Goal: Task Accomplishment & Management: Use online tool/utility

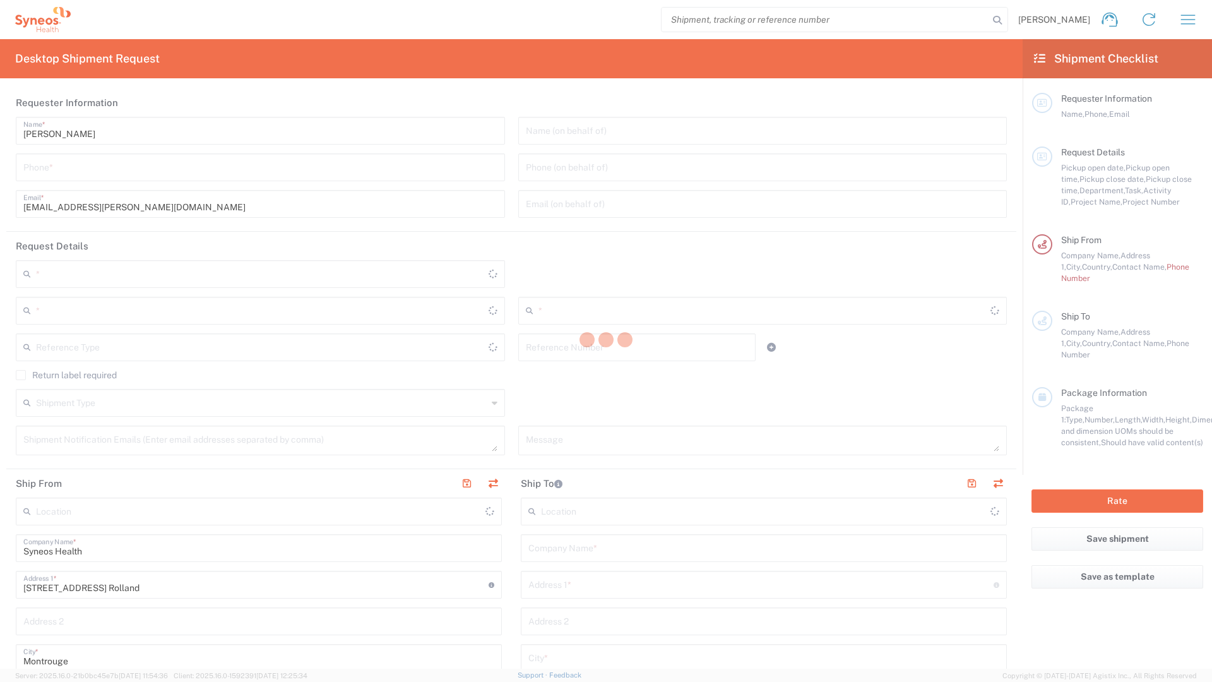
type input "8350"
type input "Île-de-France"
type input "[GEOGRAPHIC_DATA]"
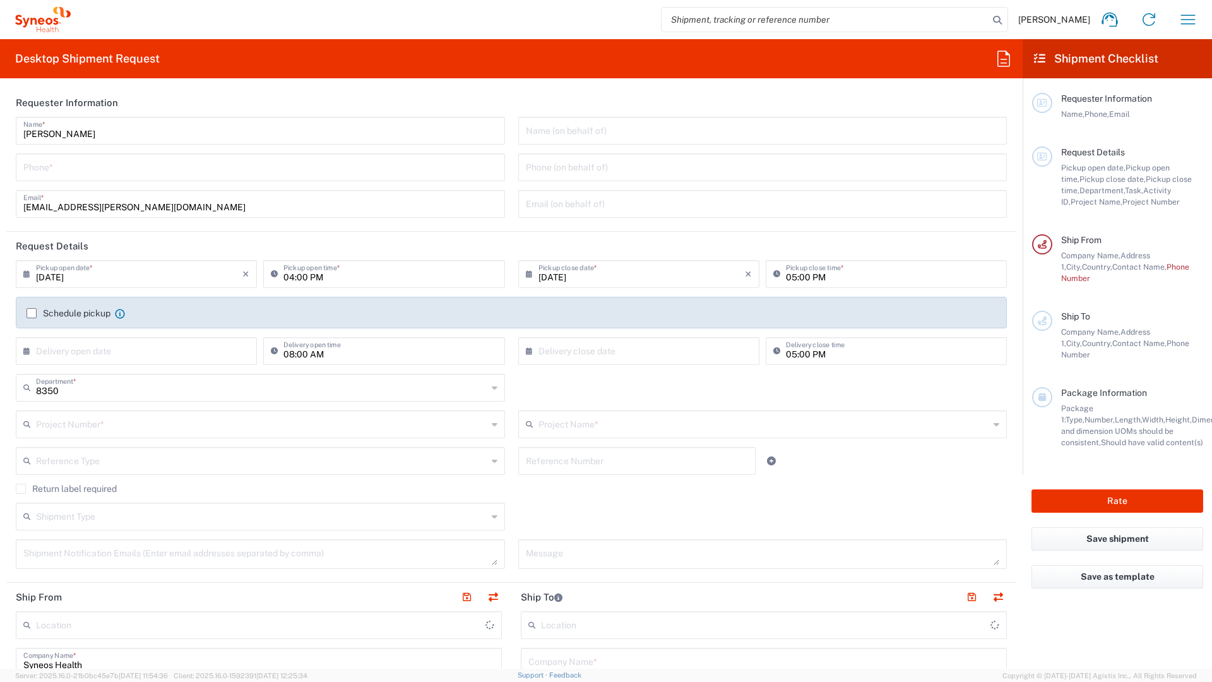
type input "Syneos Health France SARL"
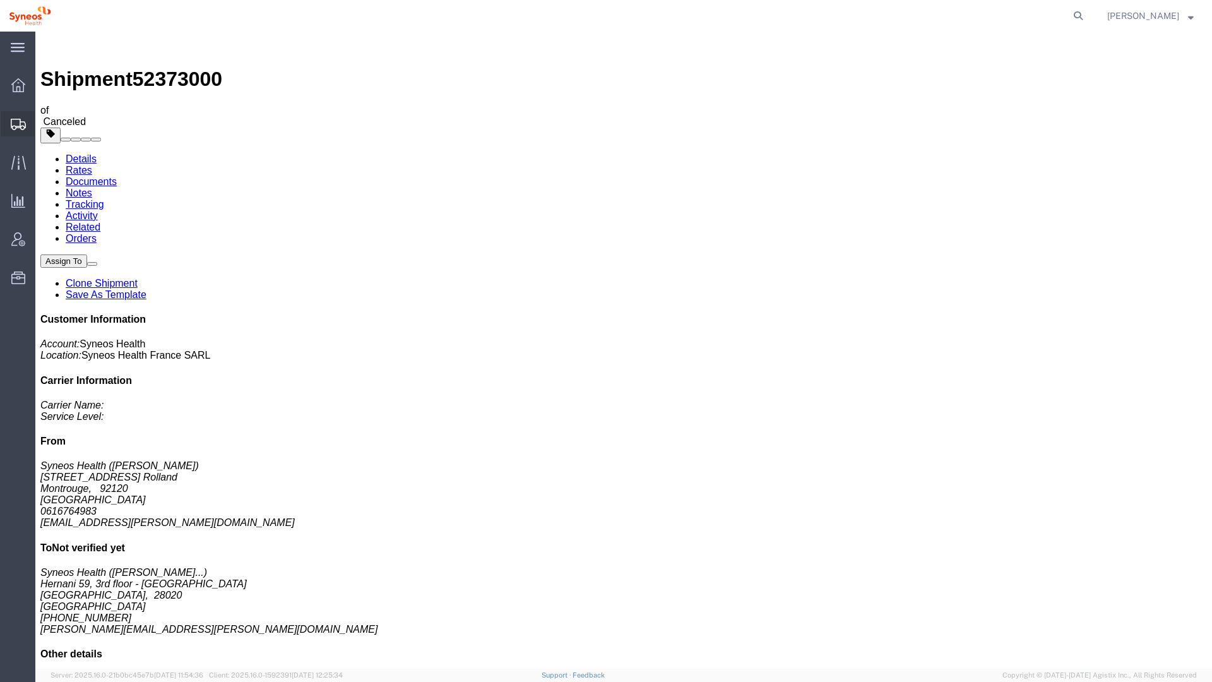
click at [0, 0] on span "Shipment Manager" at bounding box center [0, 0] width 0 height 0
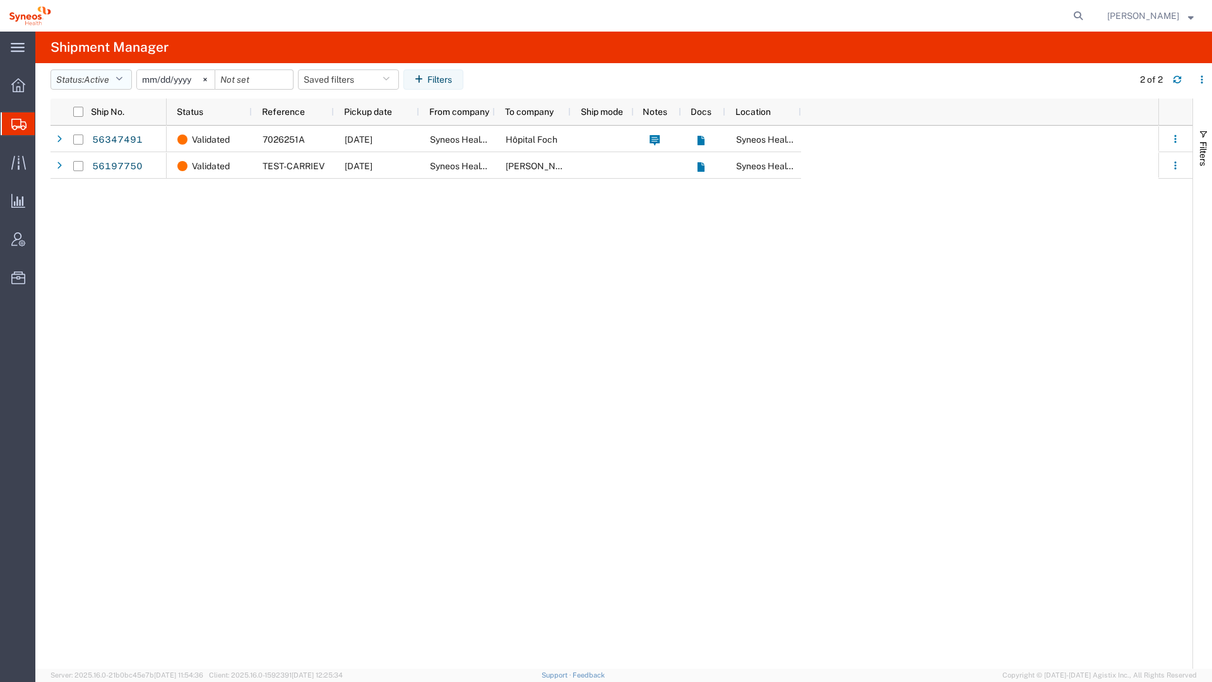
click at [129, 83] on button "Status: Active" at bounding box center [91, 79] width 81 height 20
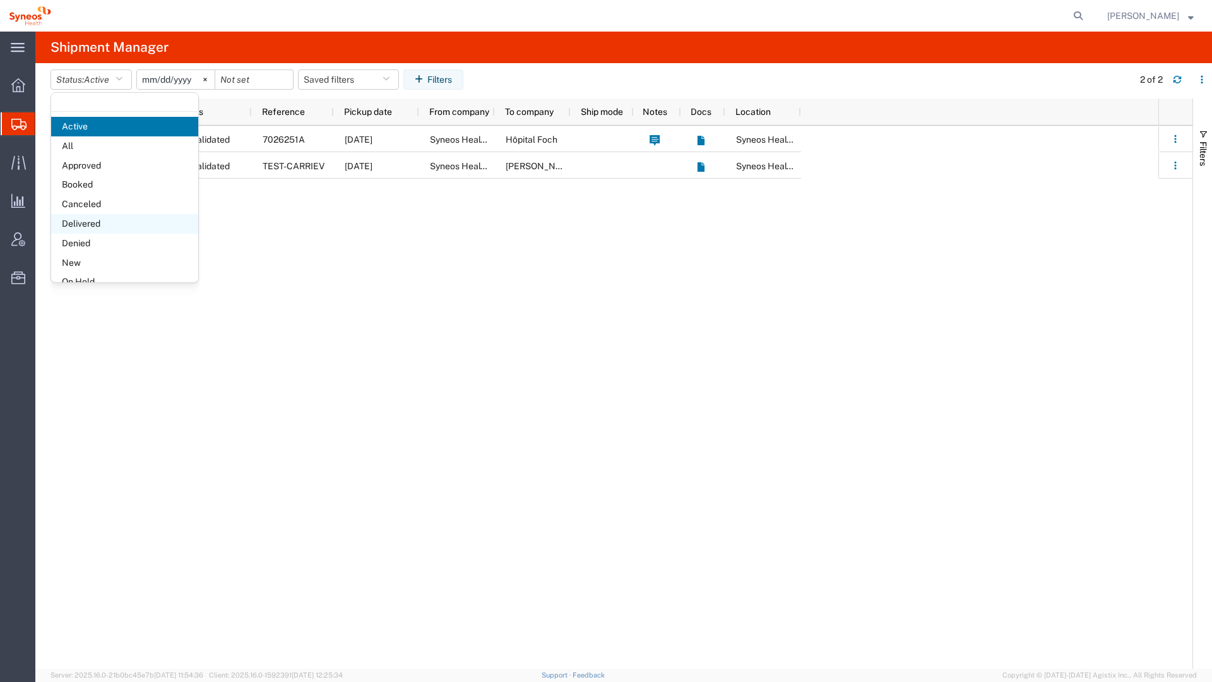
click at [106, 220] on span "Delivered" at bounding box center [124, 224] width 147 height 20
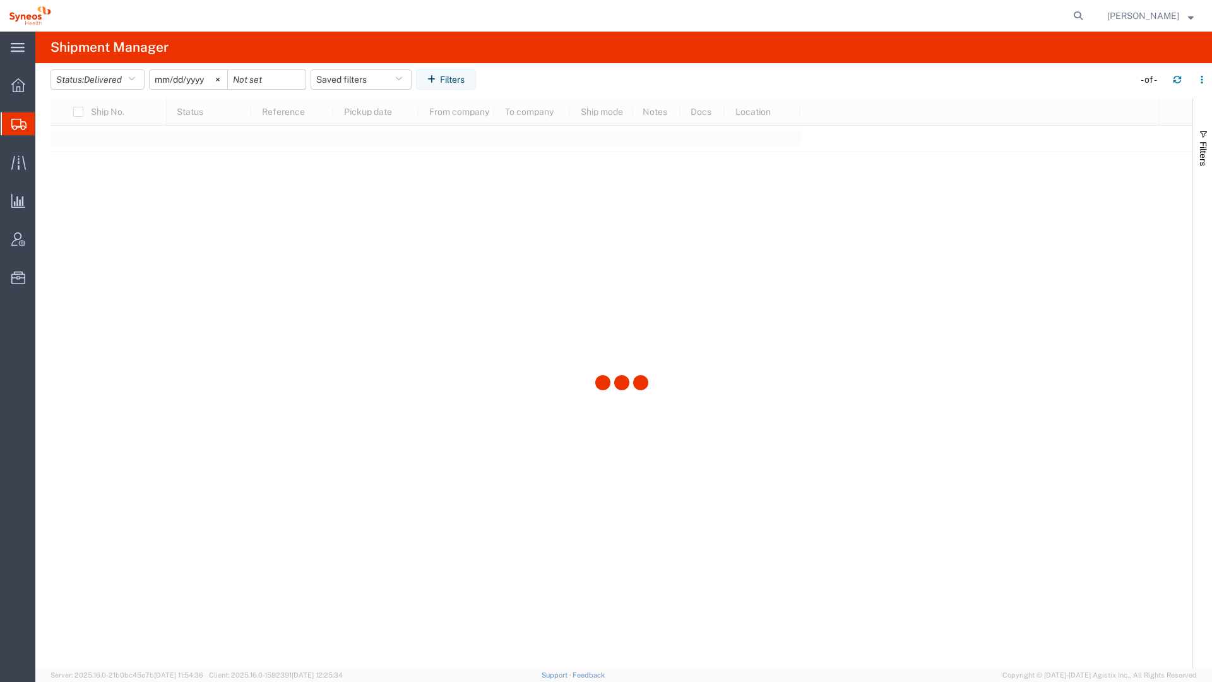
click at [172, 80] on input "2025-07-14" at bounding box center [189, 79] width 78 height 19
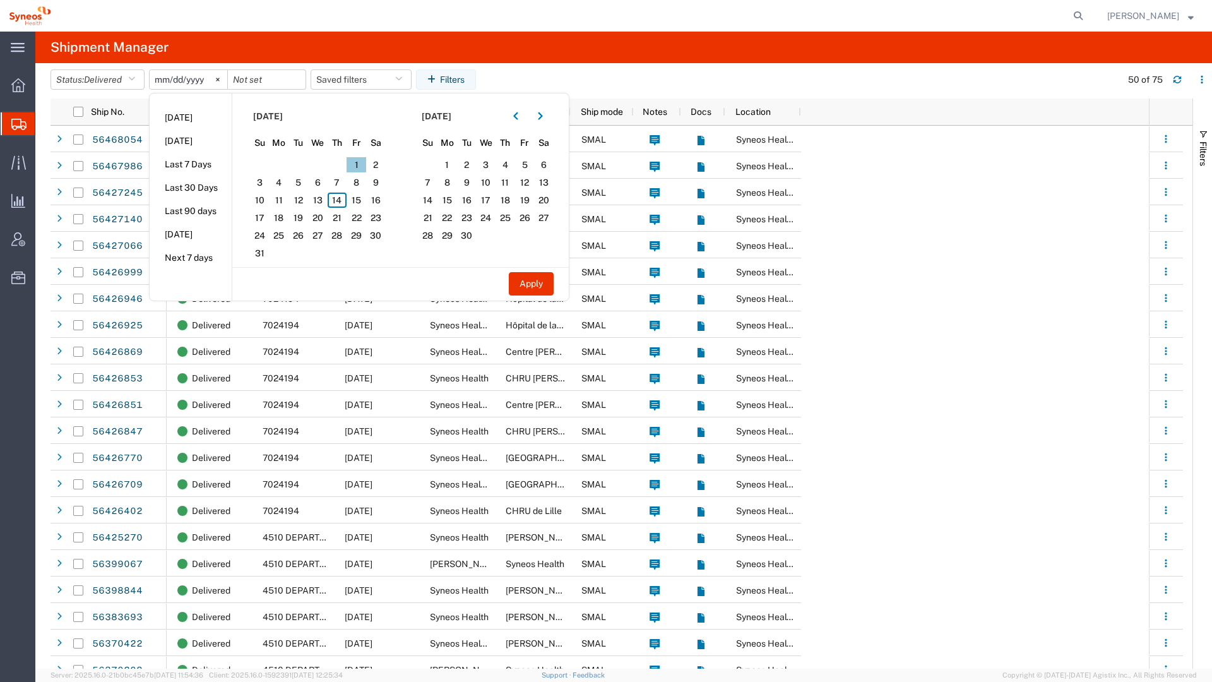
click at [357, 165] on span "1" at bounding box center [357, 164] width 20 height 15
click at [366, 185] on span "8" at bounding box center [357, 182] width 20 height 15
click at [524, 278] on button "Apply" at bounding box center [531, 283] width 45 height 23
type input "2025-08-01"
type input "2025-08-08"
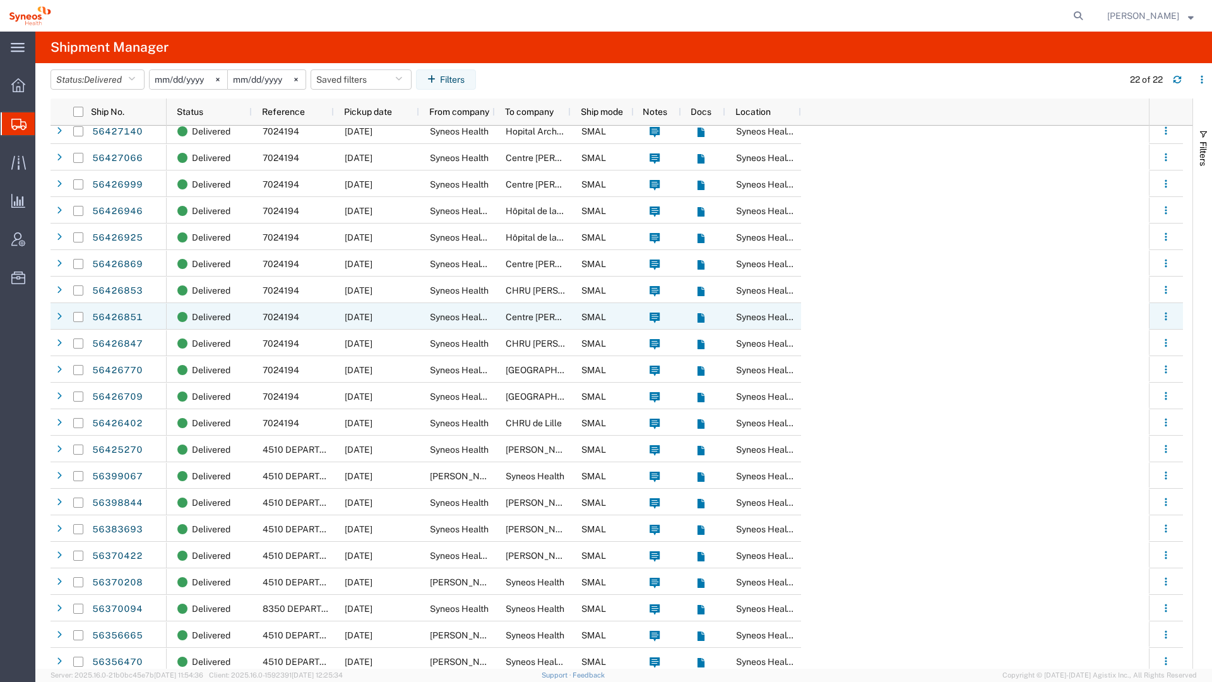
scroll to position [40, 0]
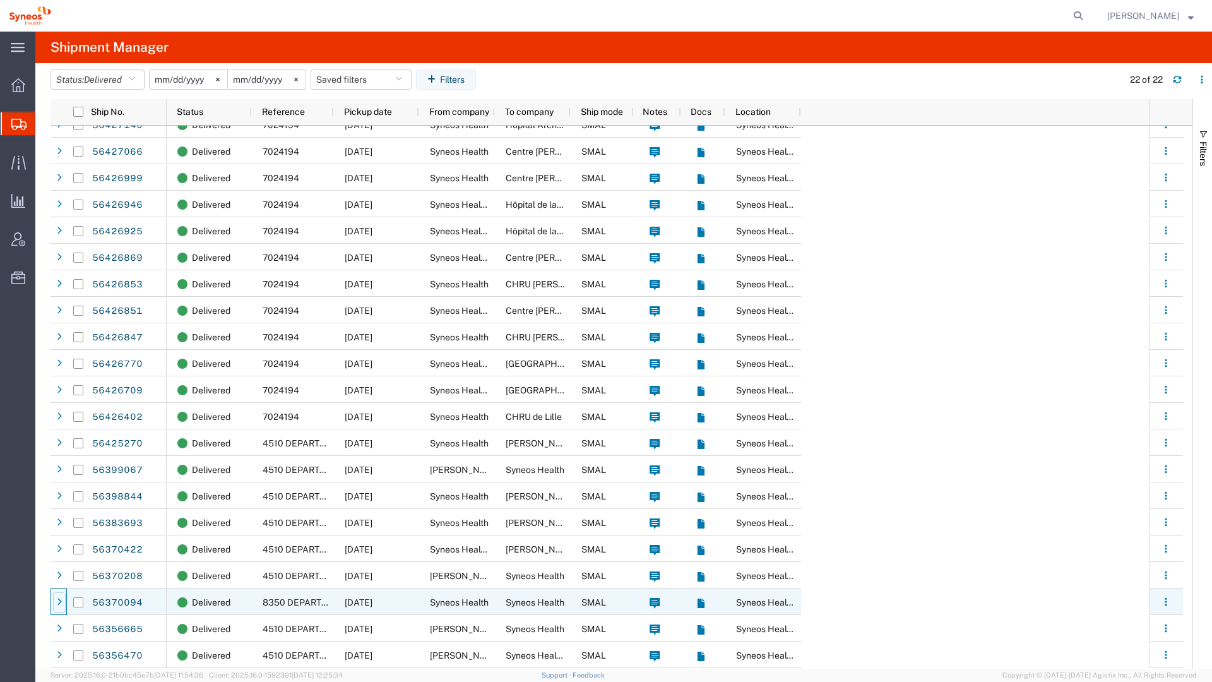
click at [58, 602] on icon at bounding box center [59, 602] width 5 height 9
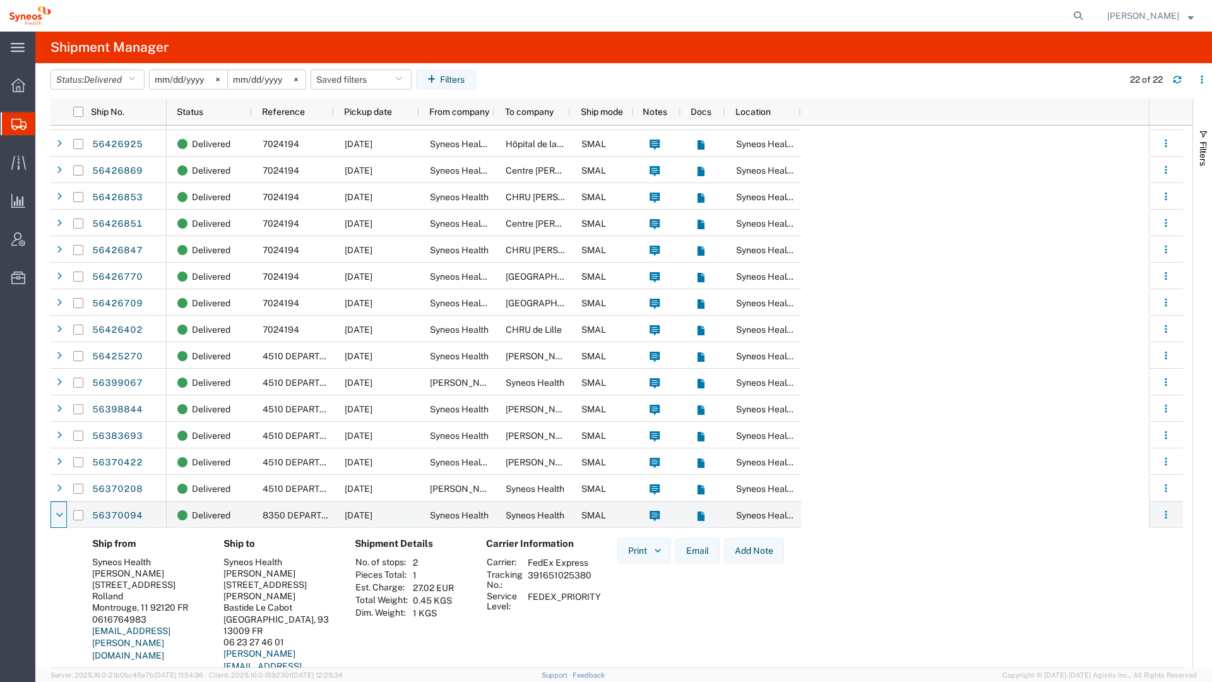
scroll to position [181, 0]
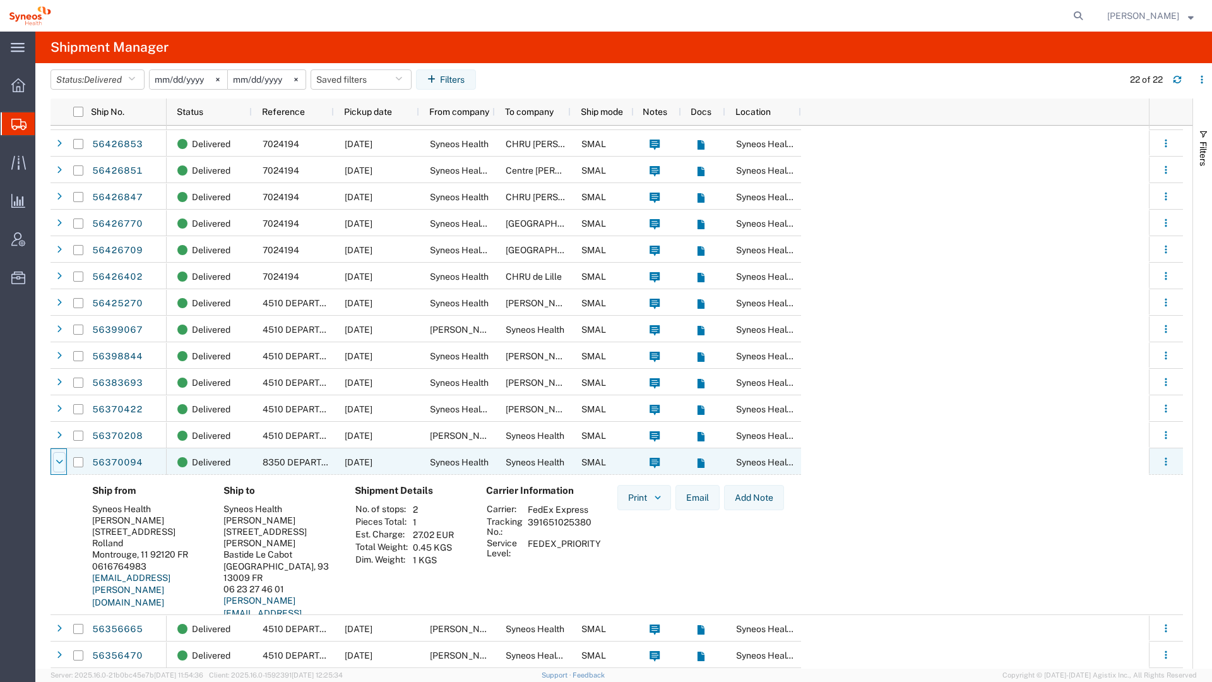
click at [63, 463] on icon at bounding box center [60, 462] width 8 height 9
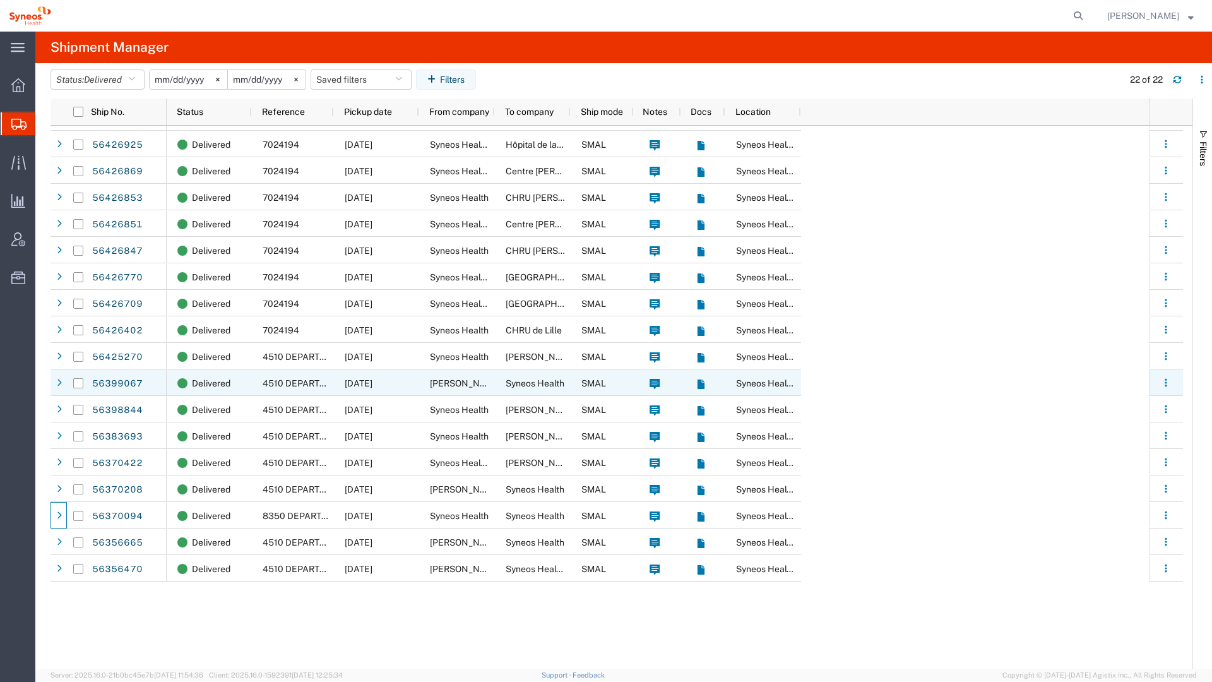
scroll to position [40, 0]
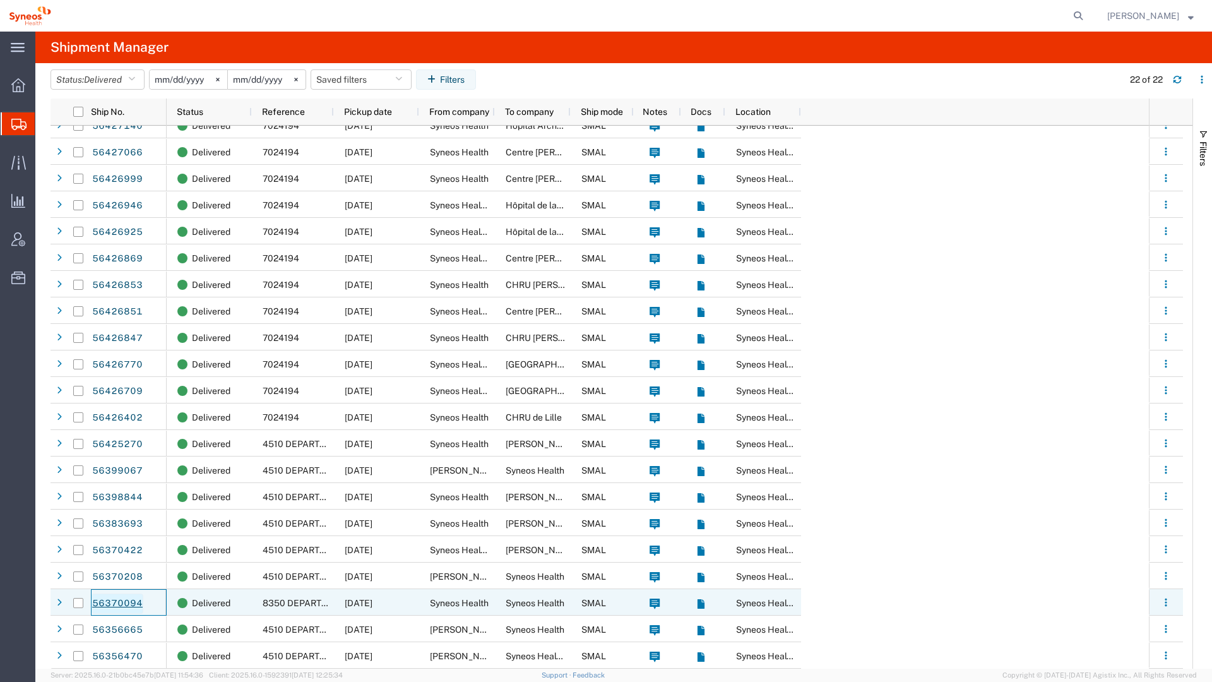
click at [135, 602] on link "56370094" at bounding box center [118, 603] width 52 height 20
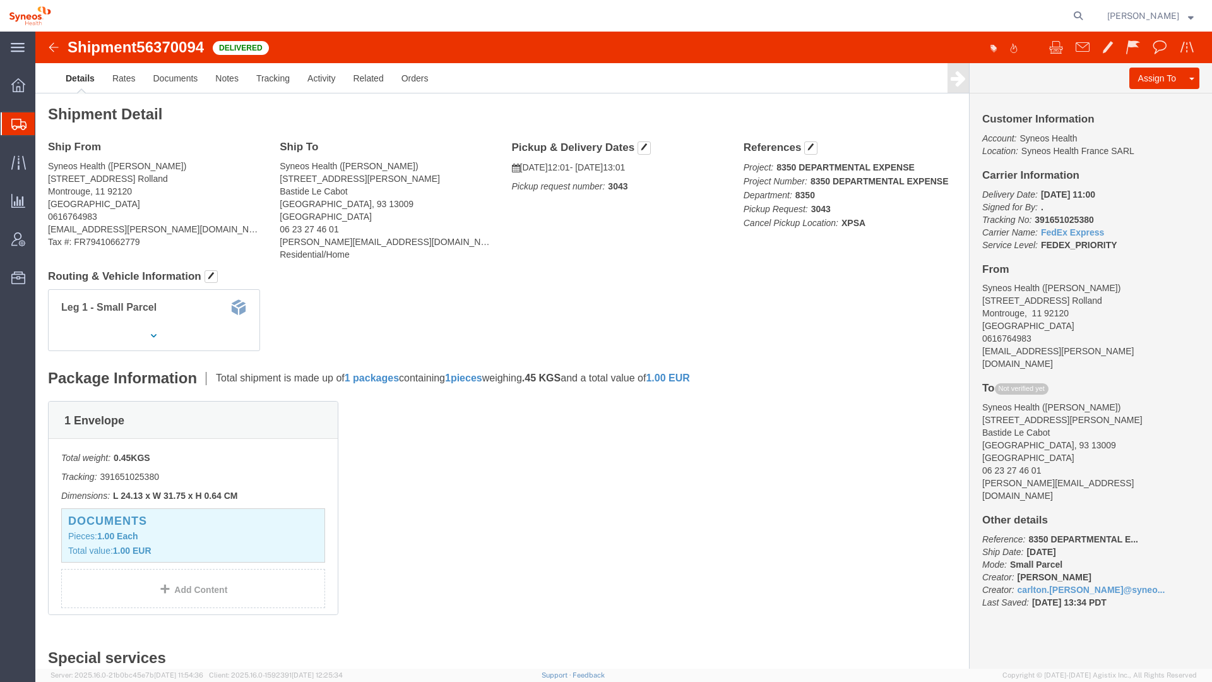
click img
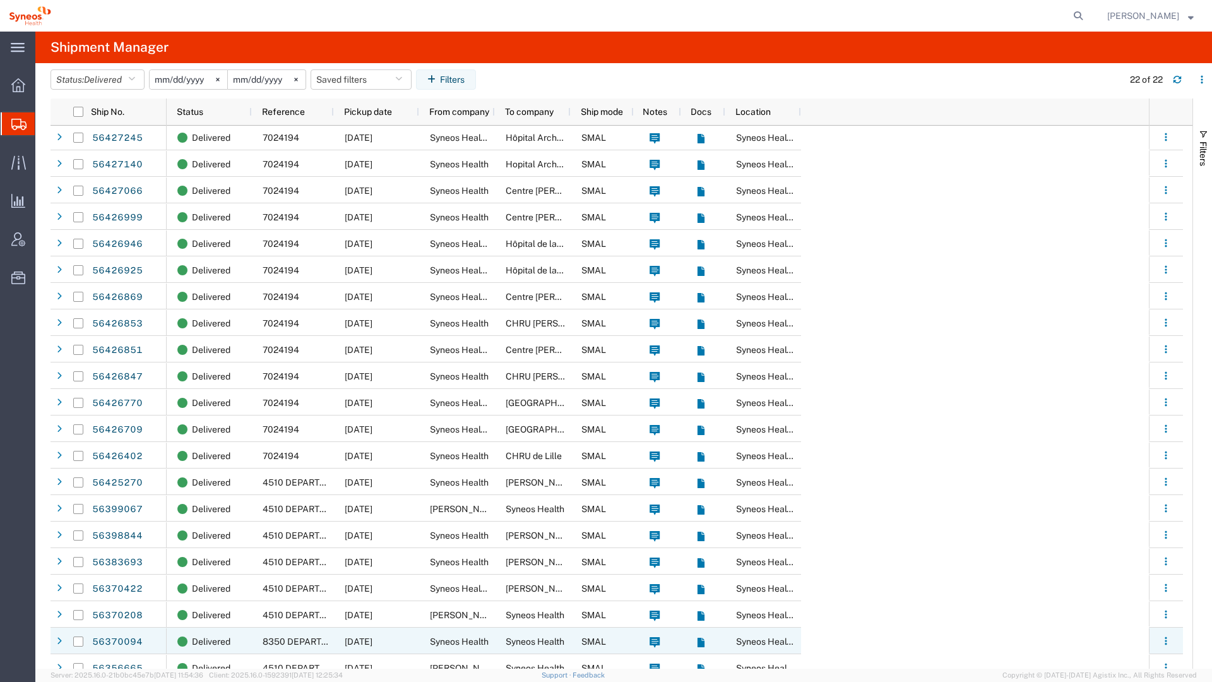
scroll to position [3, 0]
click at [79, 640] on input "Press Space to toggle row selection (unchecked)" at bounding box center [78, 641] width 10 height 10
checkbox input "true"
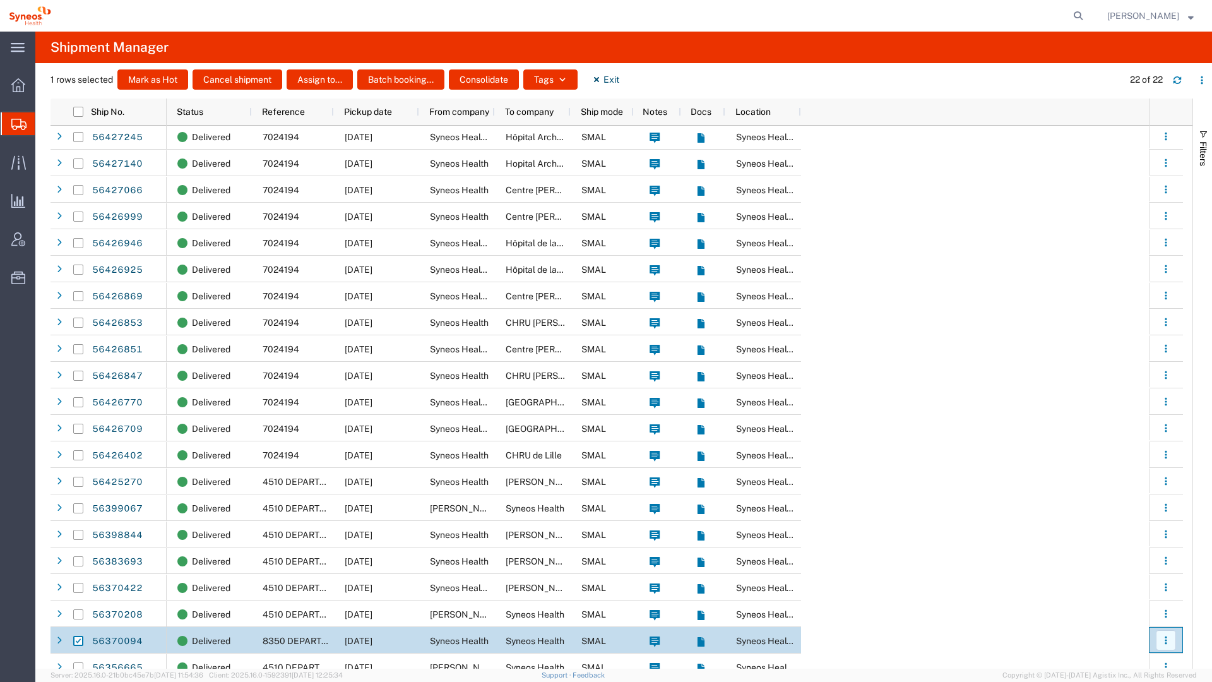
click at [1165, 643] on icon "button" at bounding box center [1166, 640] width 9 height 9
click at [1123, 538] on link "Clone shipment" at bounding box center [1106, 535] width 112 height 23
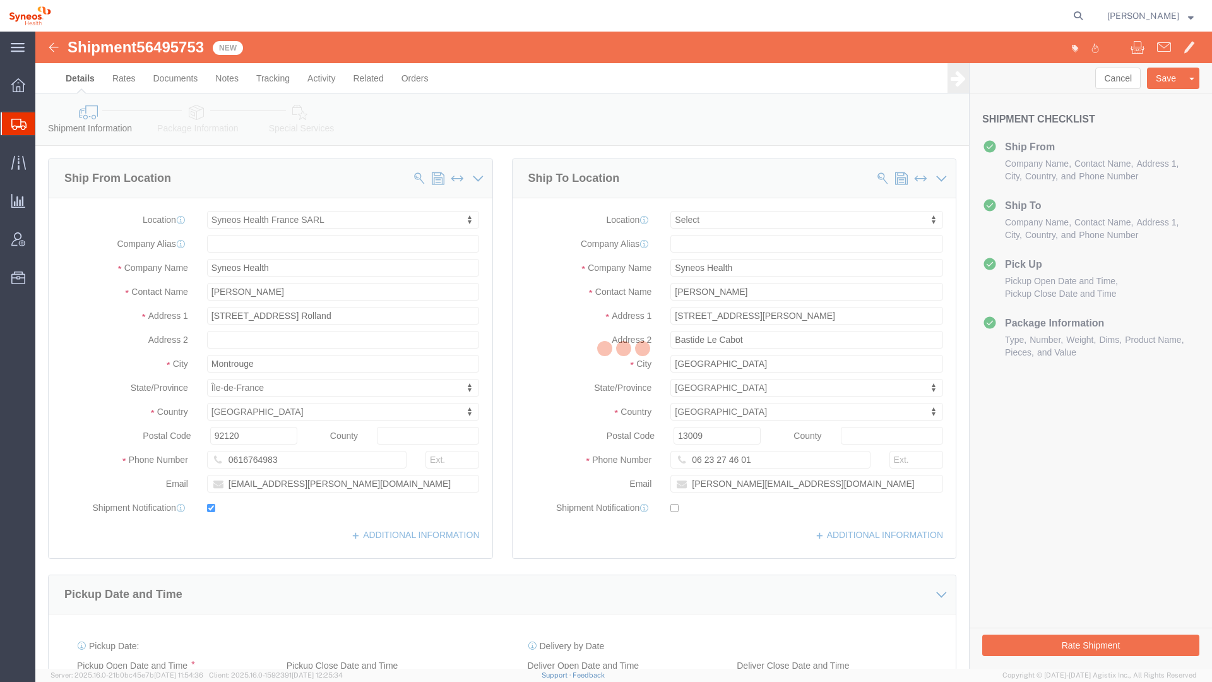
select select "61557"
select select
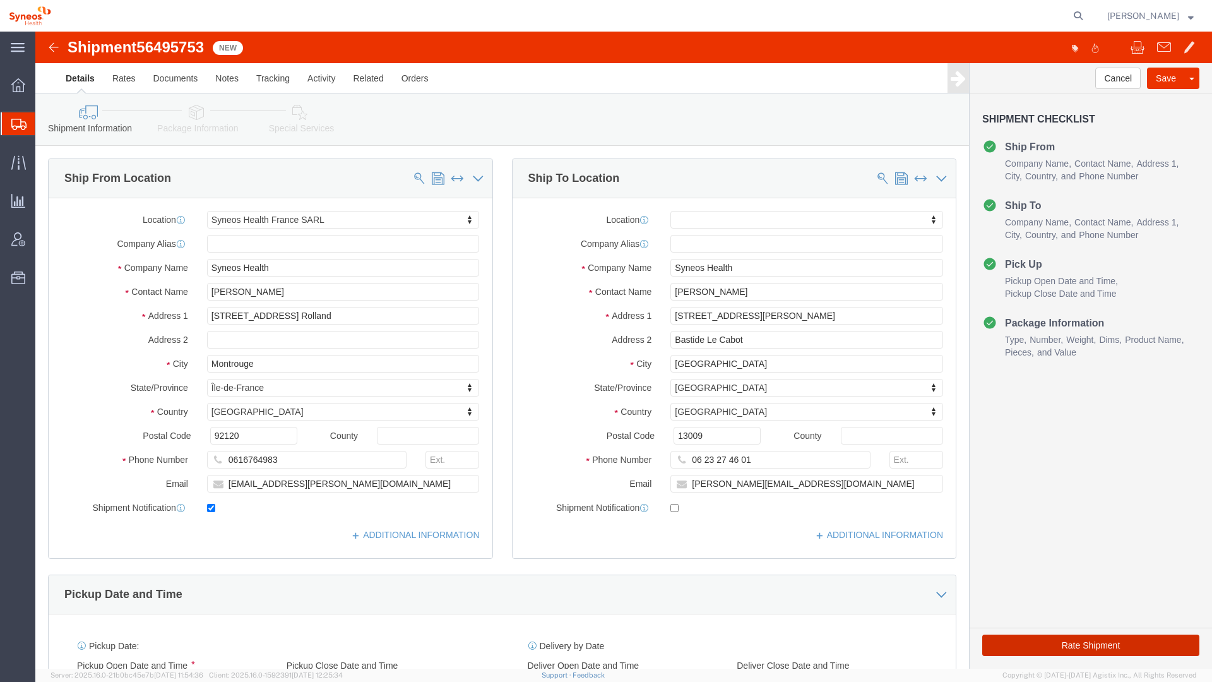
click button "Rate Shipment"
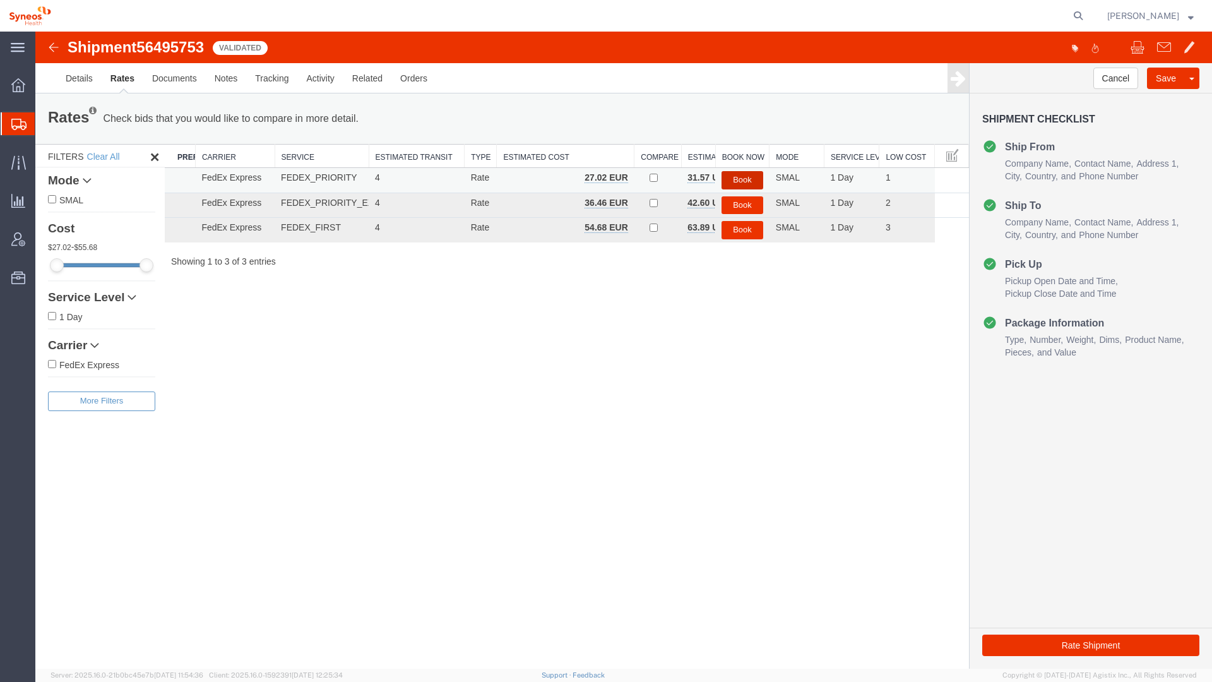
click at [745, 177] on button "Book" at bounding box center [743, 180] width 42 height 18
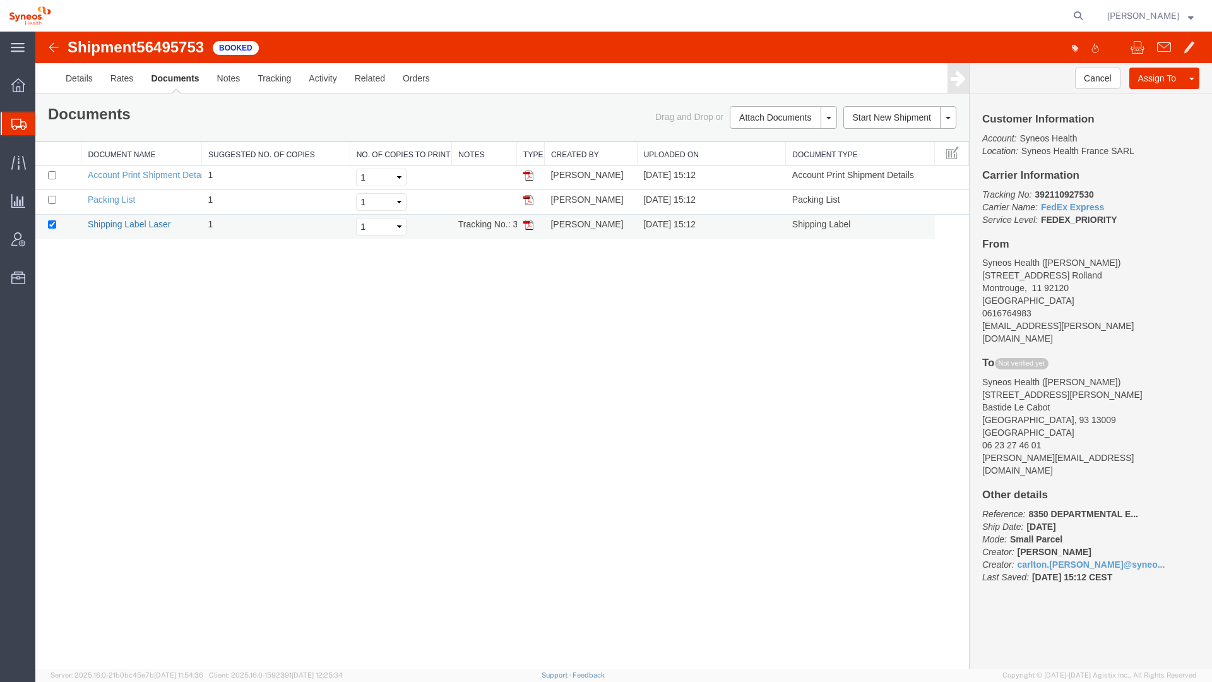
click at [131, 223] on link "Shipping Label Laser" at bounding box center [129, 224] width 83 height 10
